Goal: Transaction & Acquisition: Purchase product/service

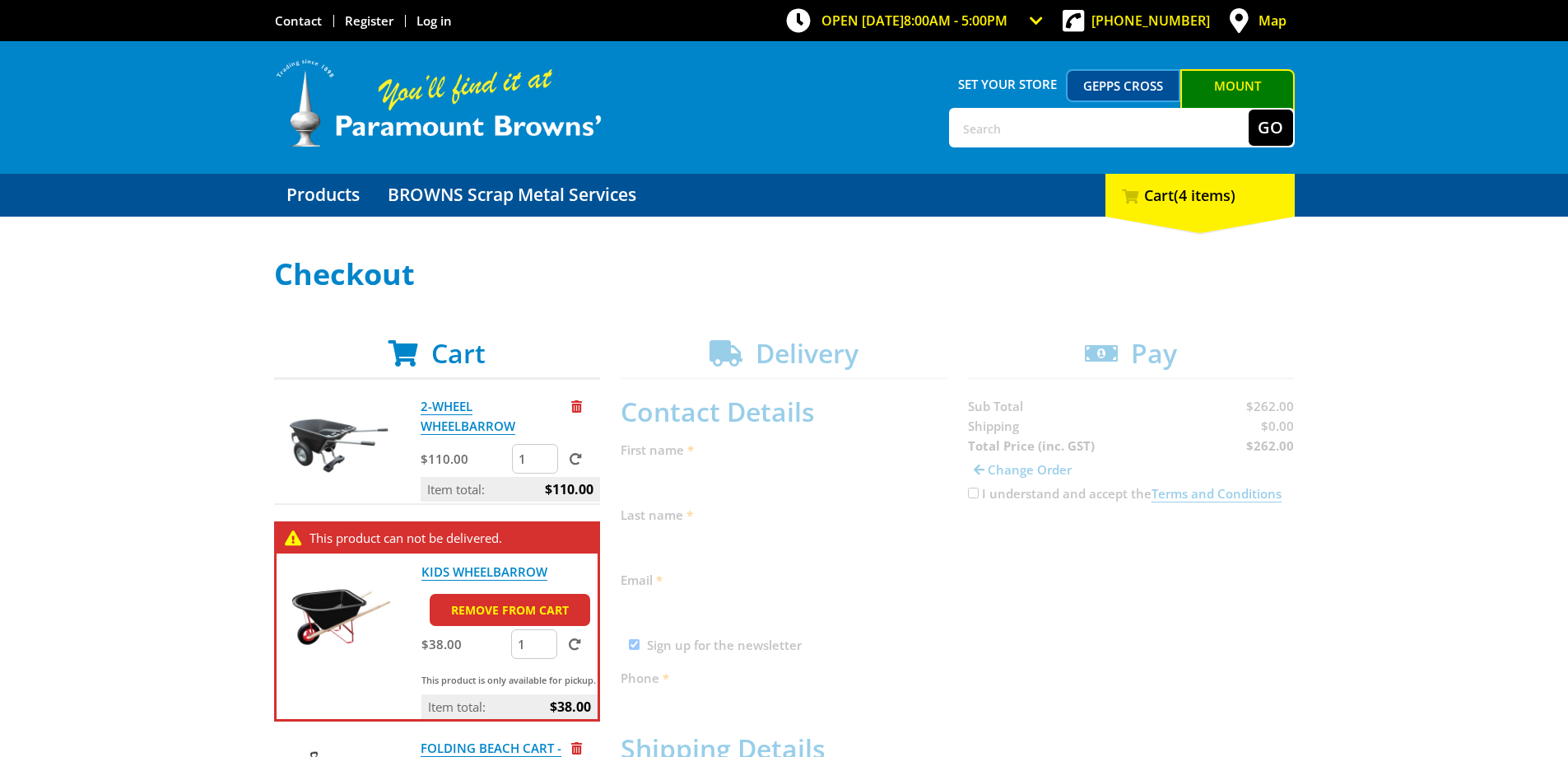
click at [1251, 83] on link "Mount [PERSON_NAME]" at bounding box center [1237, 100] width 114 height 62
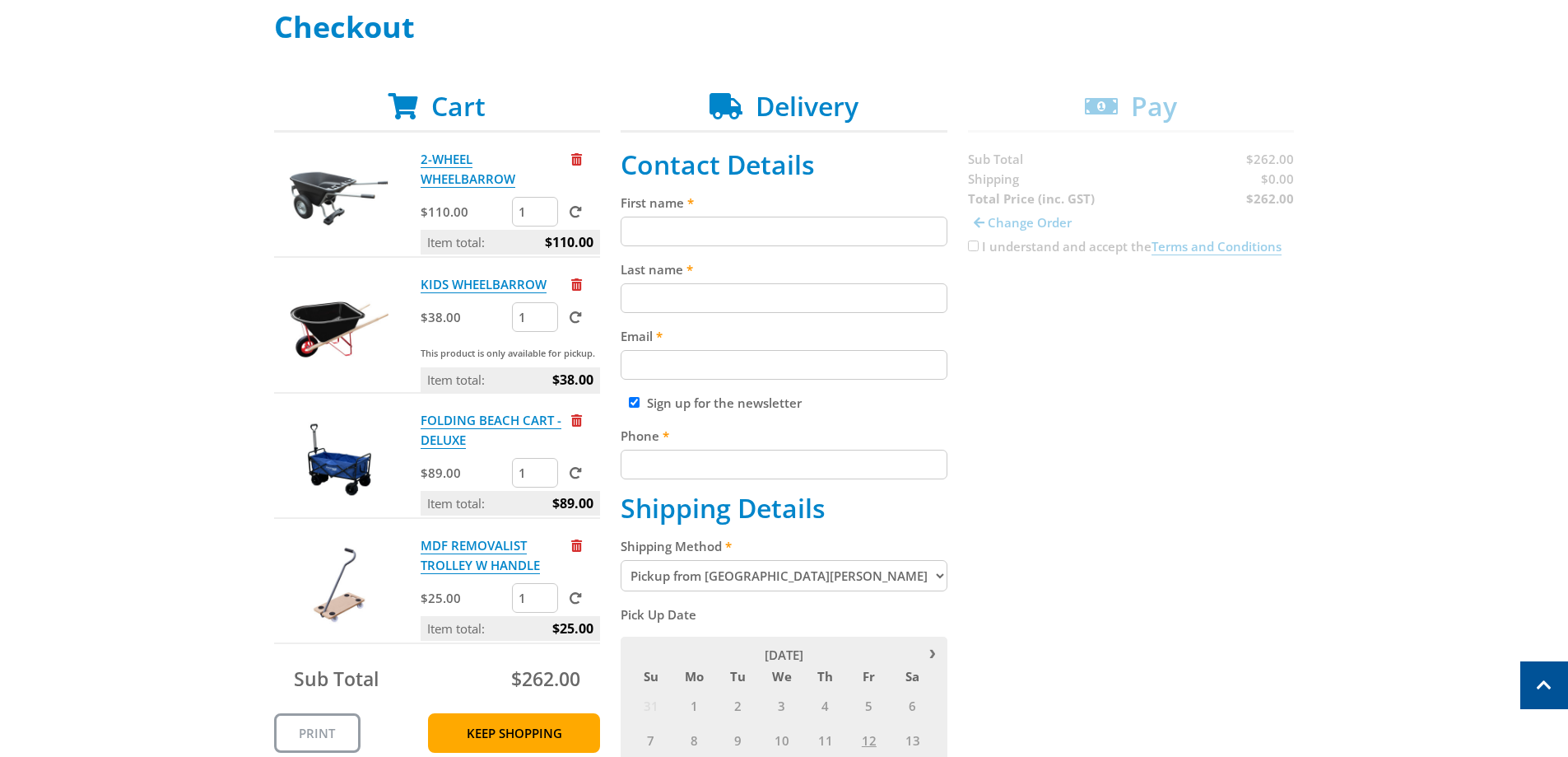
scroll to position [329, 0]
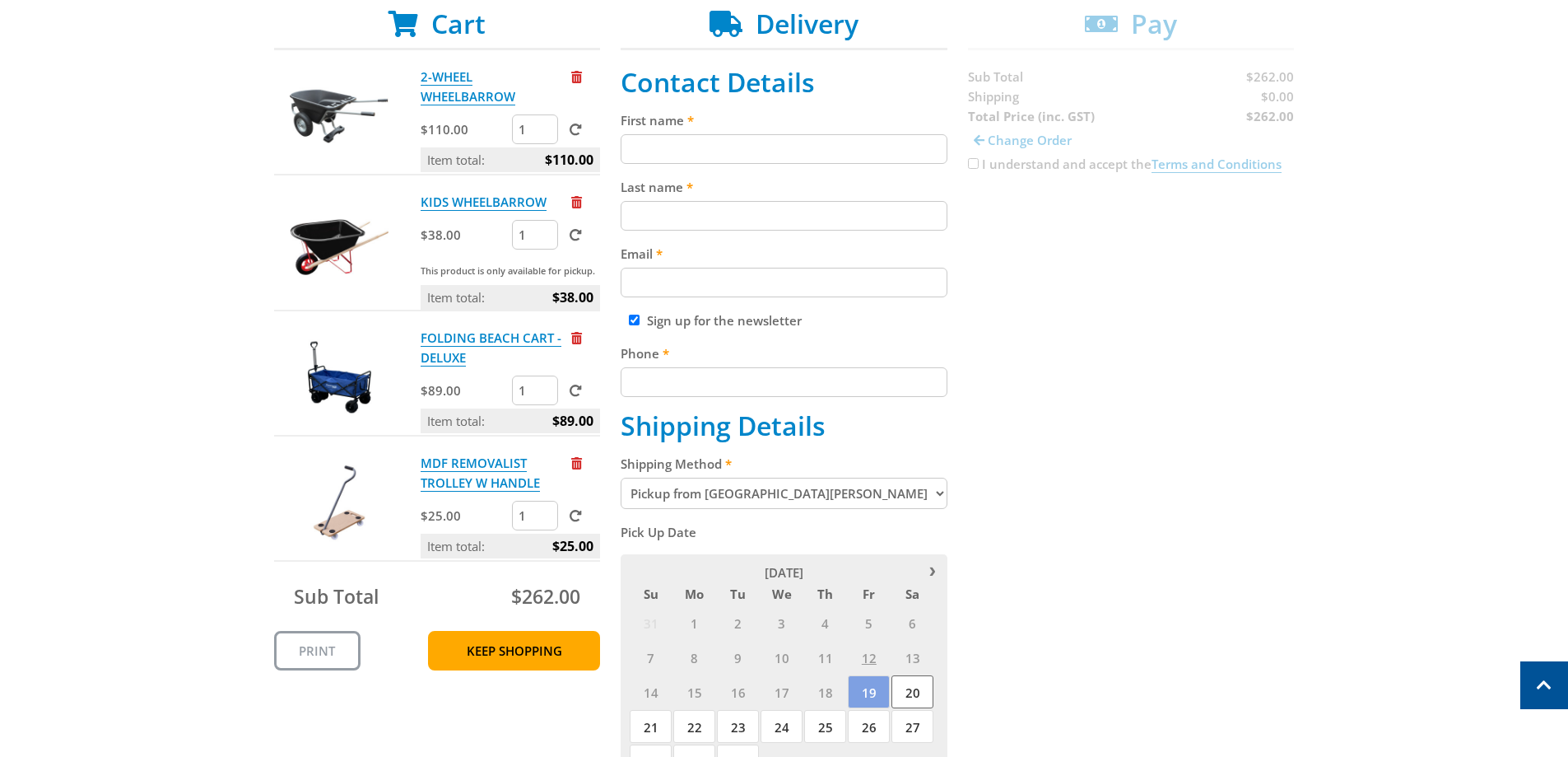
click at [901, 688] on span "20" at bounding box center [912, 691] width 42 height 33
click at [860, 696] on span "19" at bounding box center [869, 691] width 42 height 33
click at [775, 144] on input "First name" at bounding box center [784, 148] width 327 height 29
type input "Robyn"
type input "Champion"
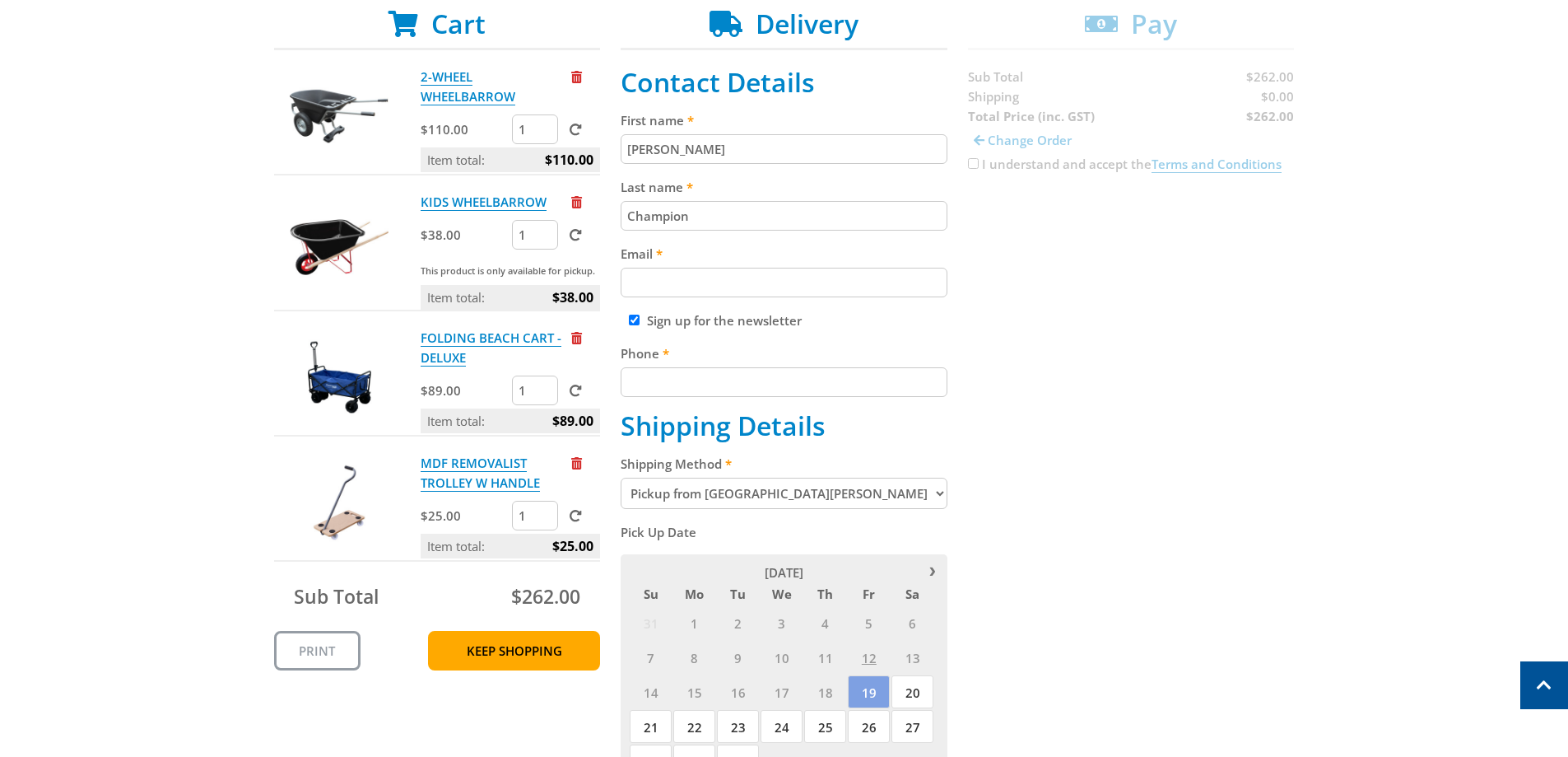
type input "rmc5501@gmail.com"
type input "0415515346"
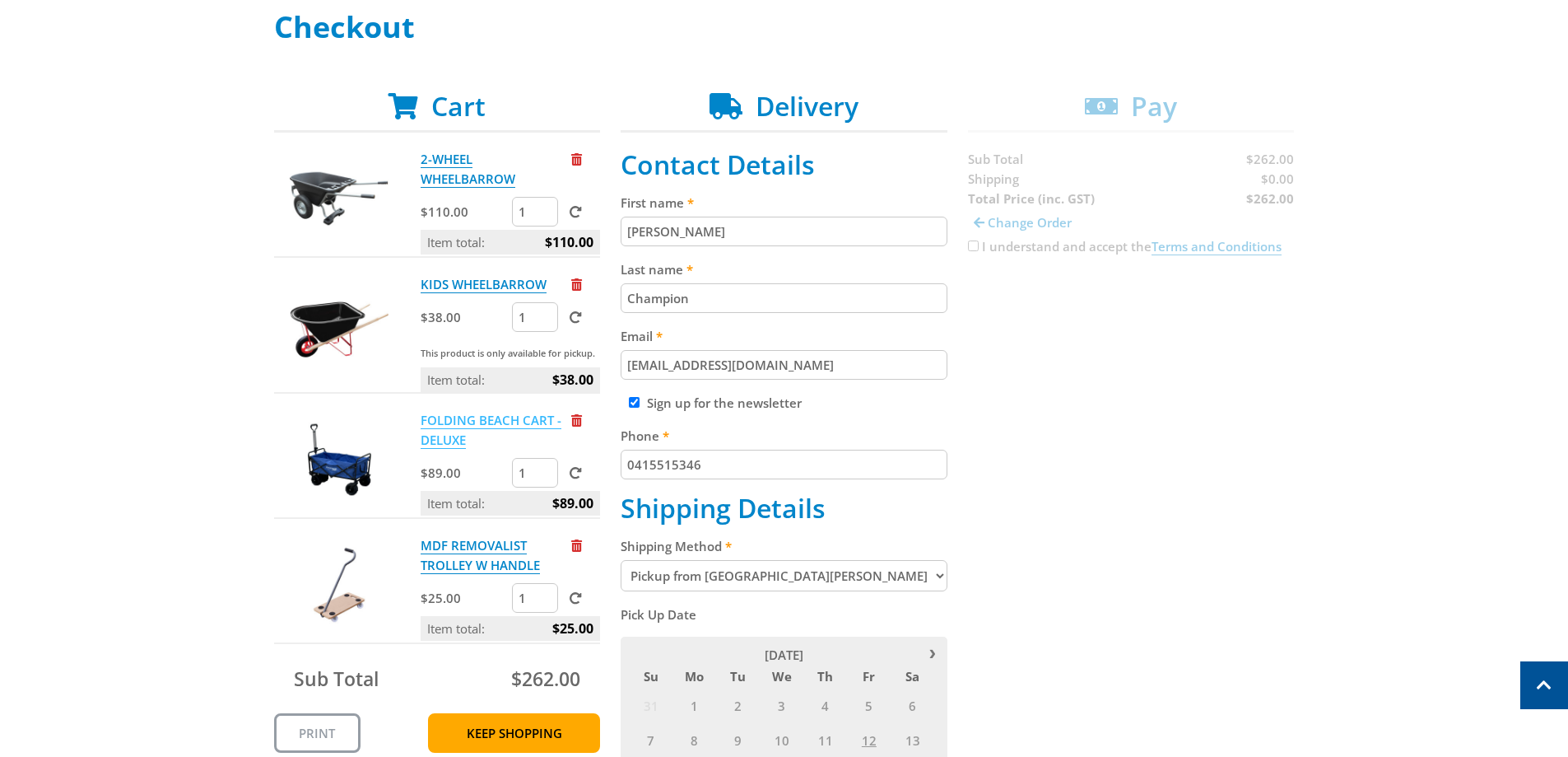
click at [486, 415] on link "FOLDING BEACH CART - DELUXE" at bounding box center [491, 430] width 141 height 37
